Goal: Navigation & Orientation: Find specific page/section

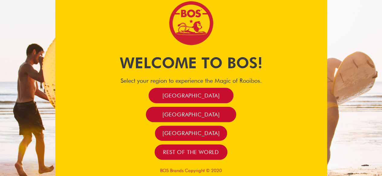
scroll to position [5, 0]
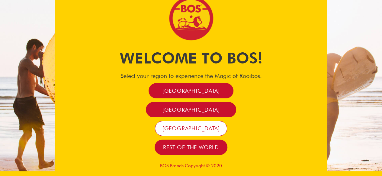
click at [196, 131] on span "[GEOGRAPHIC_DATA]" at bounding box center [190, 128] width 57 height 7
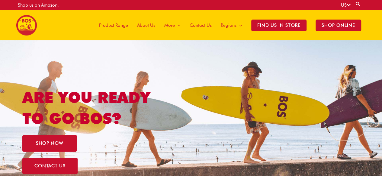
click at [150, 24] on span "About Us" at bounding box center [146, 25] width 18 height 18
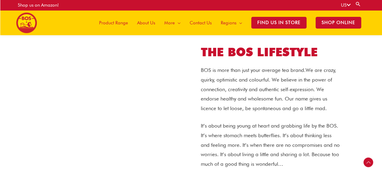
scroll to position [271, 0]
